Goal: Task Accomplishment & Management: Use online tool/utility

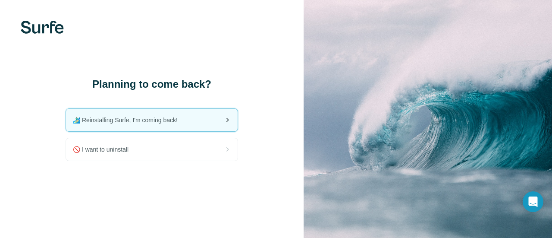
click at [129, 120] on span "🏄🏻‍♂️ Reinstalling Surfe, I'm coming back!" at bounding box center [129, 120] width 112 height 9
